Goal: Check status: Check status

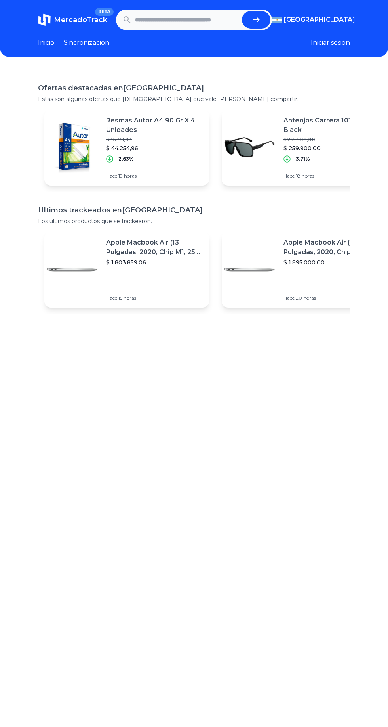
click at [170, 22] on input "text" at bounding box center [187, 19] width 104 height 17
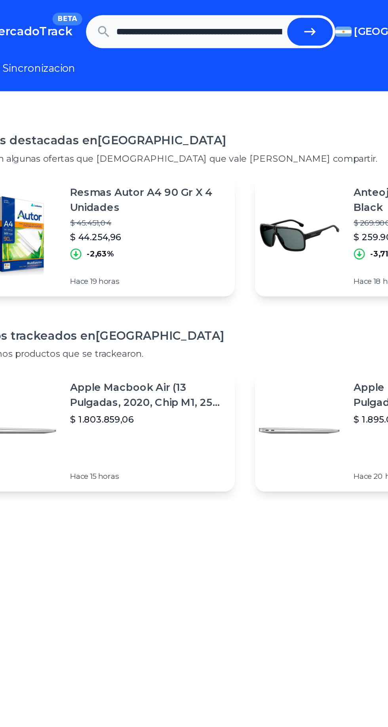
scroll to position [0, 349]
click at [242, 11] on button "submit" at bounding box center [256, 19] width 29 height 17
type input "**********"
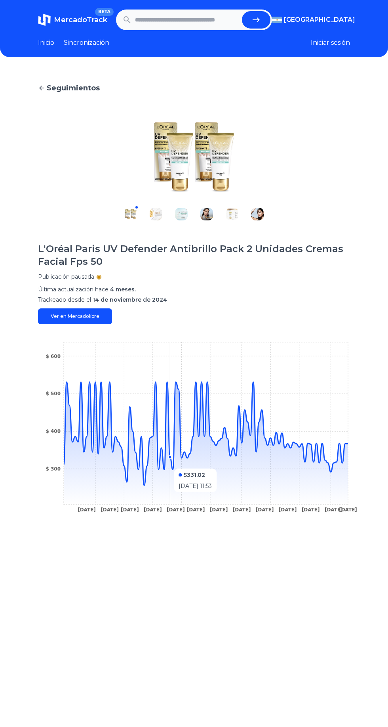
click at [144, 487] on icon at bounding box center [206, 443] width 285 height 122
click at [335, 473] on icon at bounding box center [206, 443] width 285 height 122
click at [322, 478] on icon at bounding box center [206, 443] width 285 height 122
click at [329, 480] on icon at bounding box center [206, 443] width 285 height 122
click at [348, 448] on icon at bounding box center [206, 443] width 285 height 122
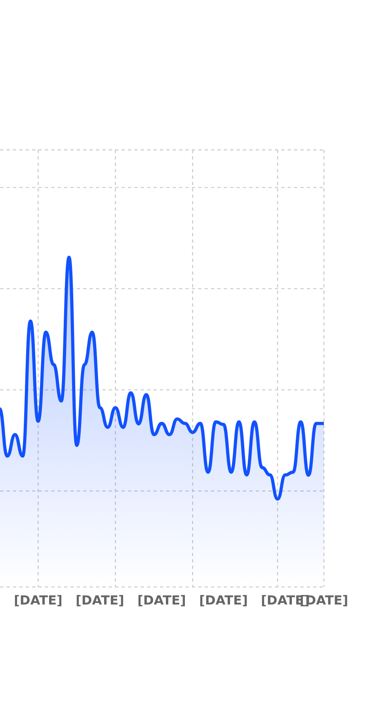
click at [344, 465] on icon at bounding box center [206, 443] width 285 height 122
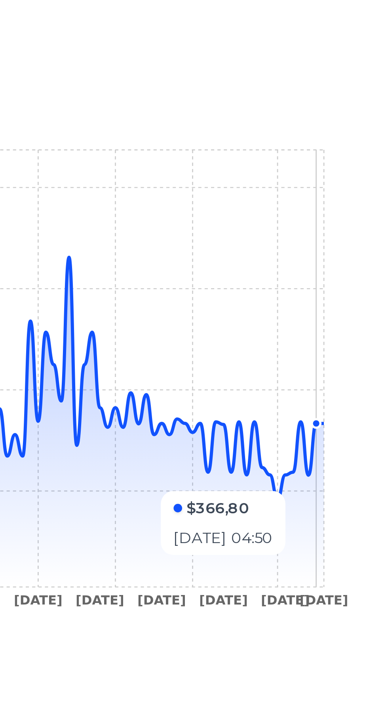
click at [342, 462] on icon at bounding box center [206, 433] width 285 height 103
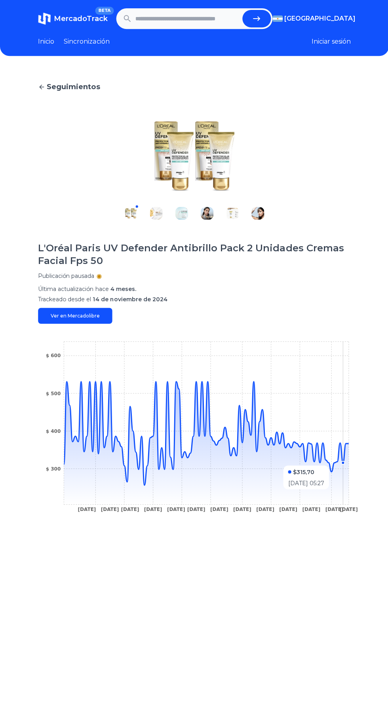
click at [52, 319] on font "Ver en Mercadolibre" at bounding box center [75, 316] width 49 height 6
